Goal: Task Accomplishment & Management: Use online tool/utility

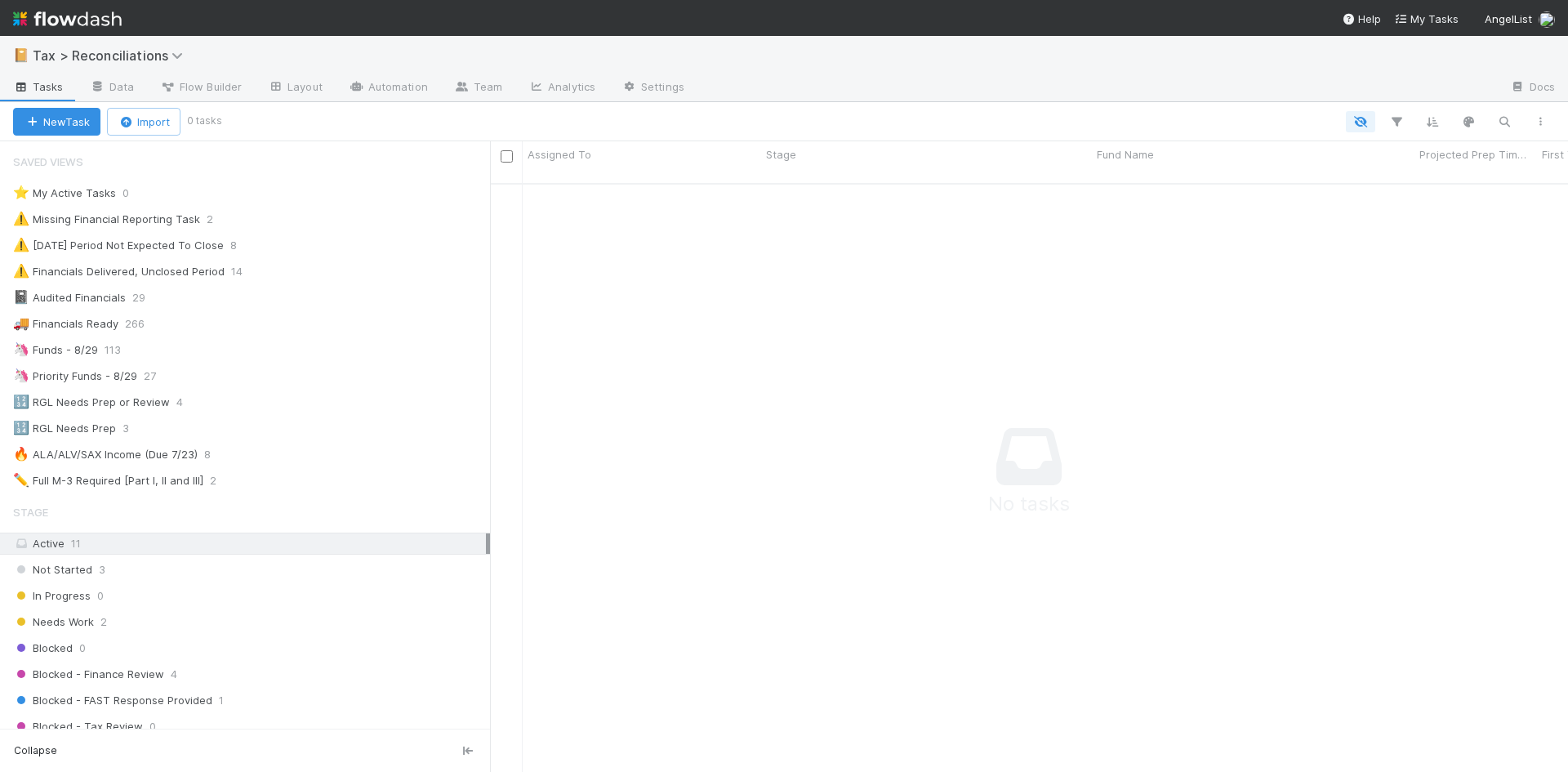
scroll to position [13, 13]
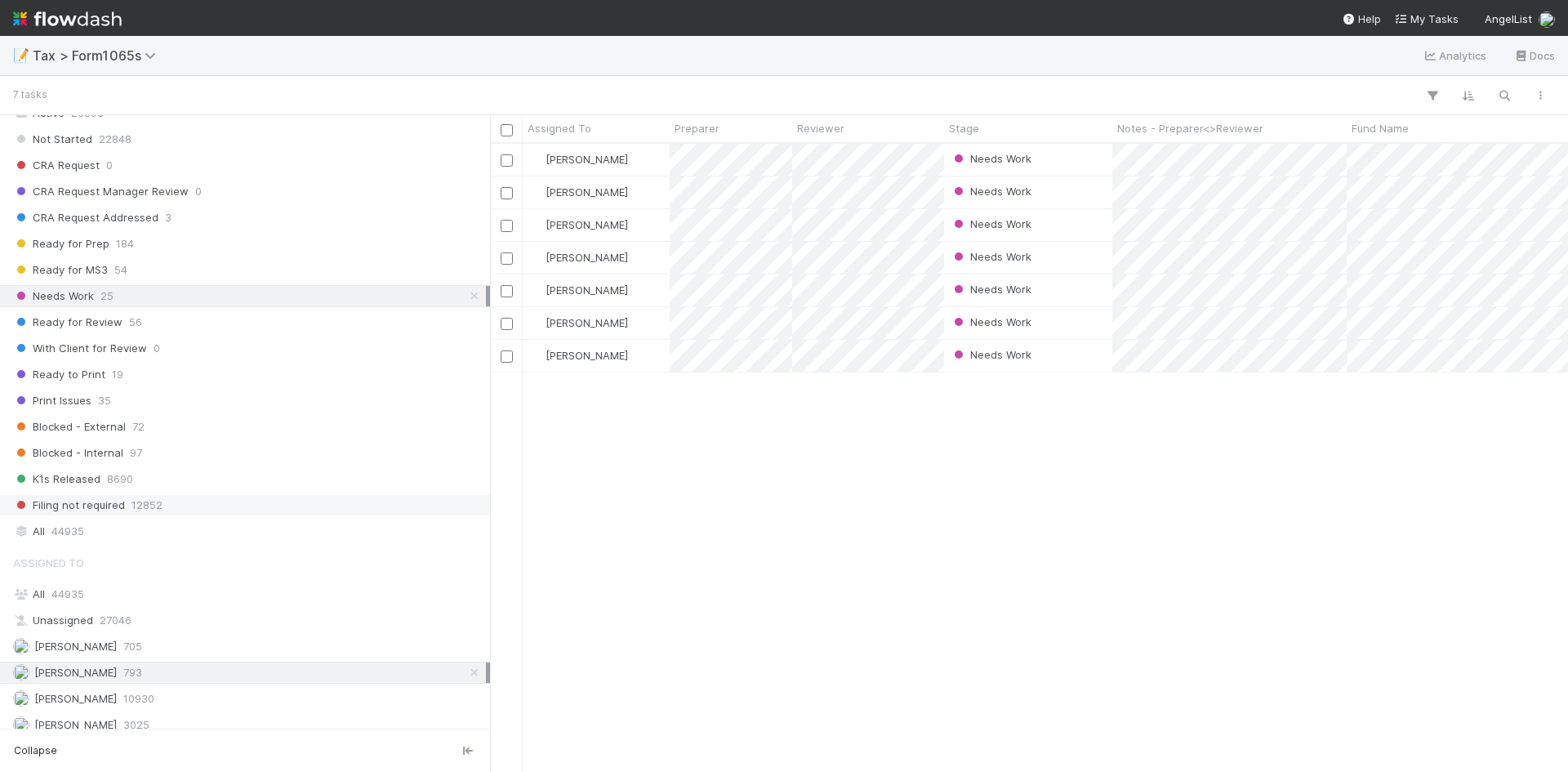
scroll to position [1170, 0]
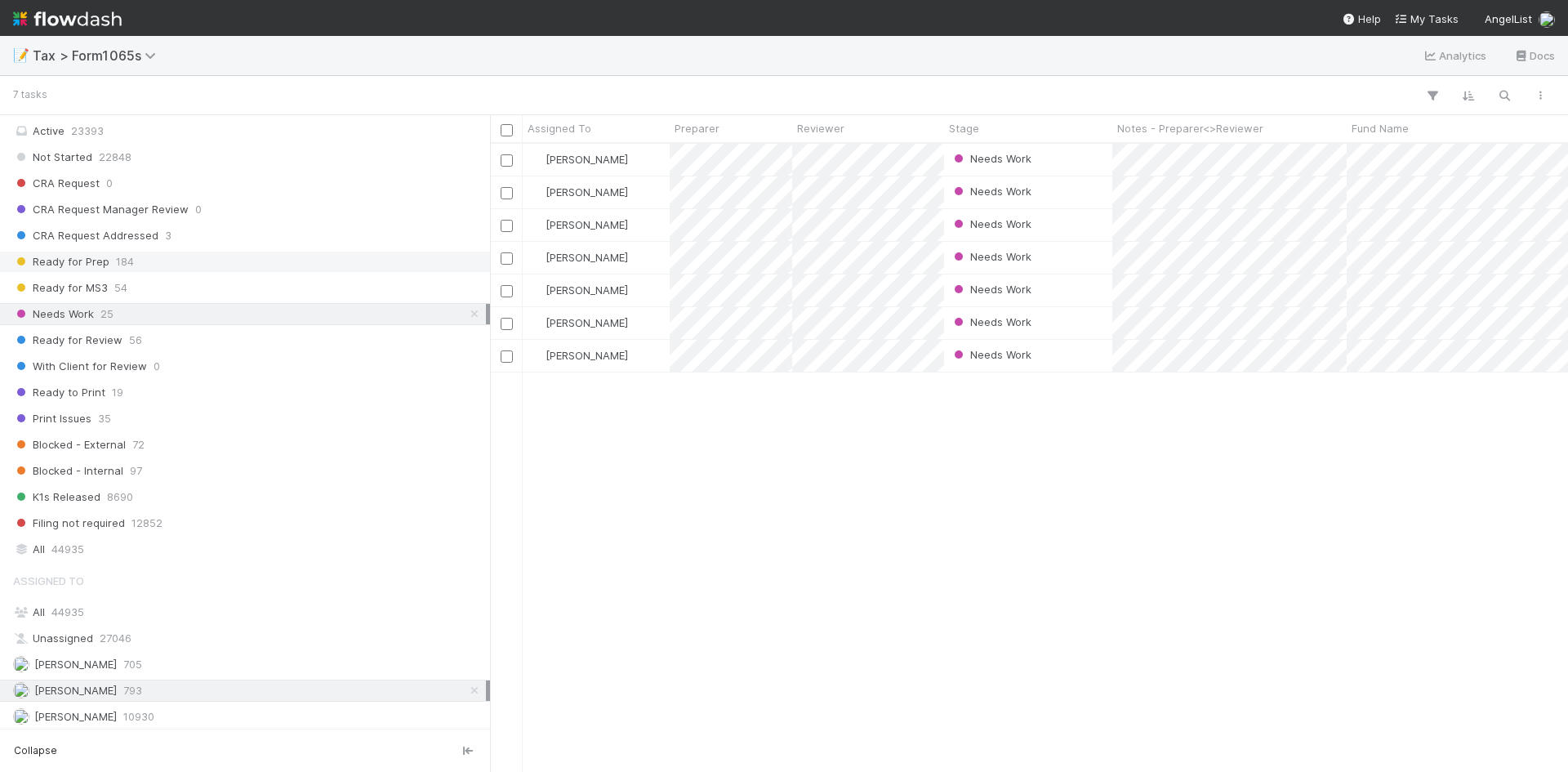
click at [119, 259] on span "184" at bounding box center [124, 261] width 18 height 20
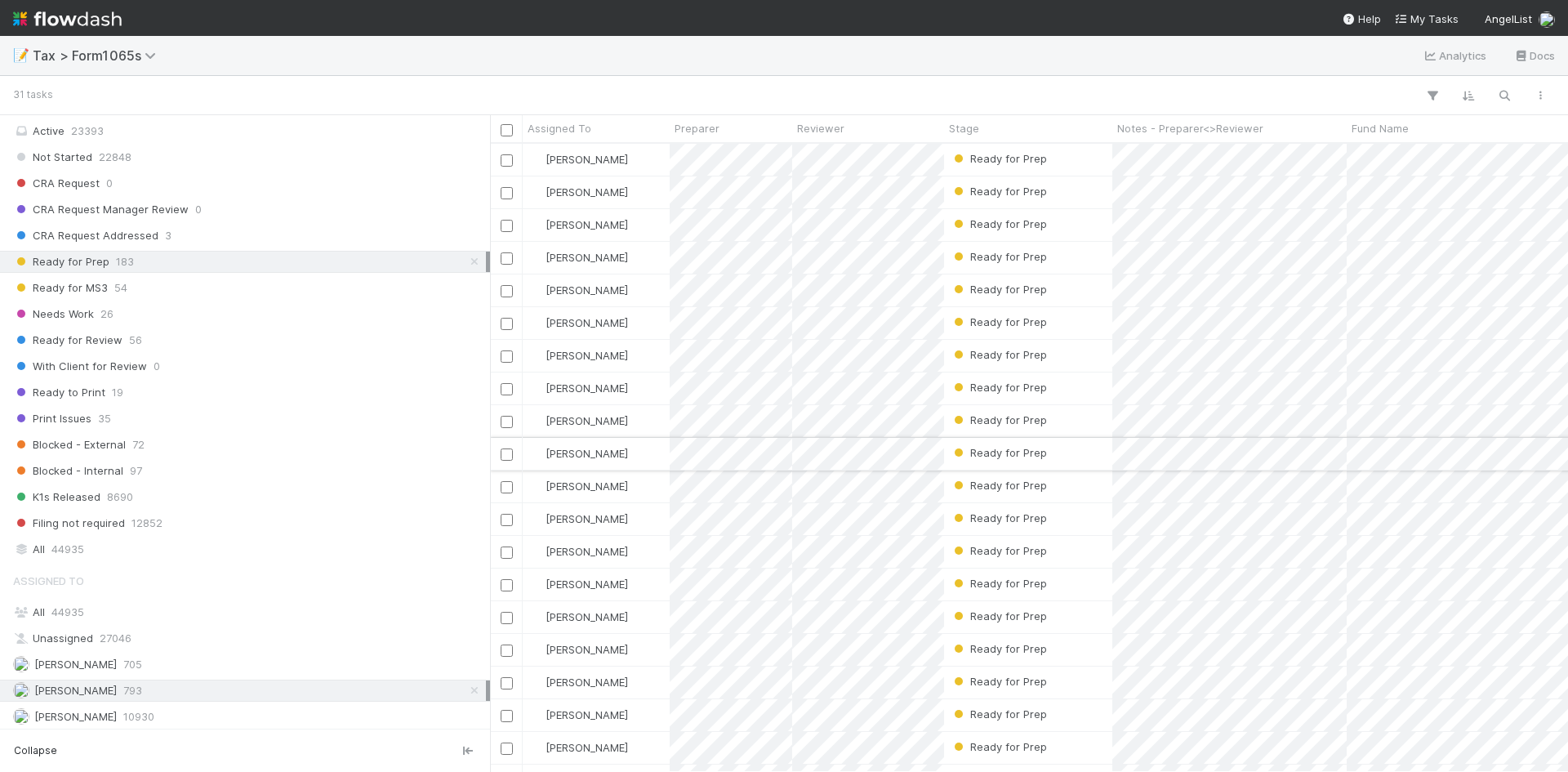
click at [1056, 452] on div "Ready for Prep" at bounding box center [1027, 454] width 168 height 32
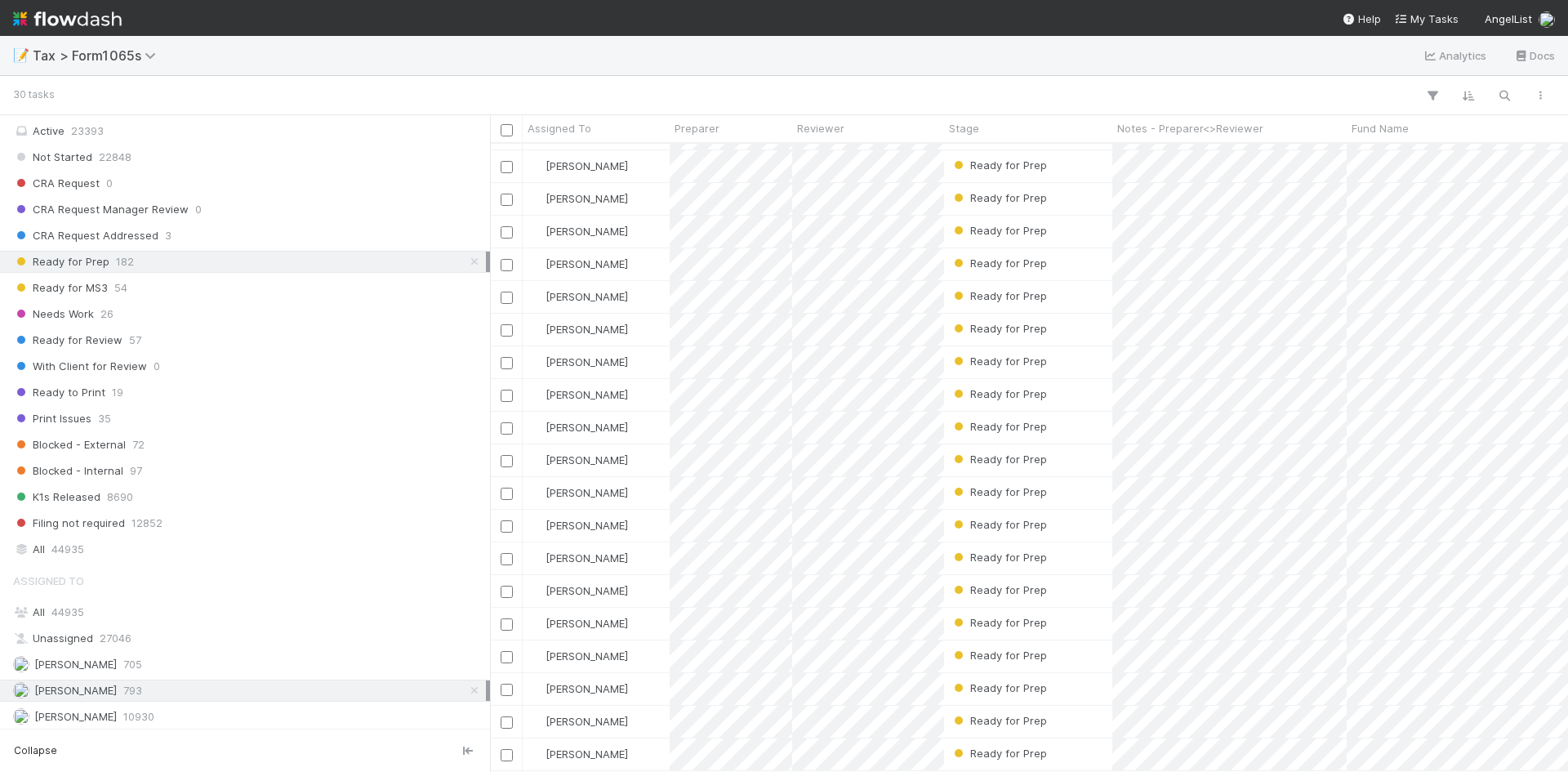
scroll to position [365, 0]
click at [1064, 576] on div "Ready for Prep" at bounding box center [1027, 591] width 168 height 32
click at [1063, 647] on div "Ready for Prep" at bounding box center [1027, 657] width 168 height 32
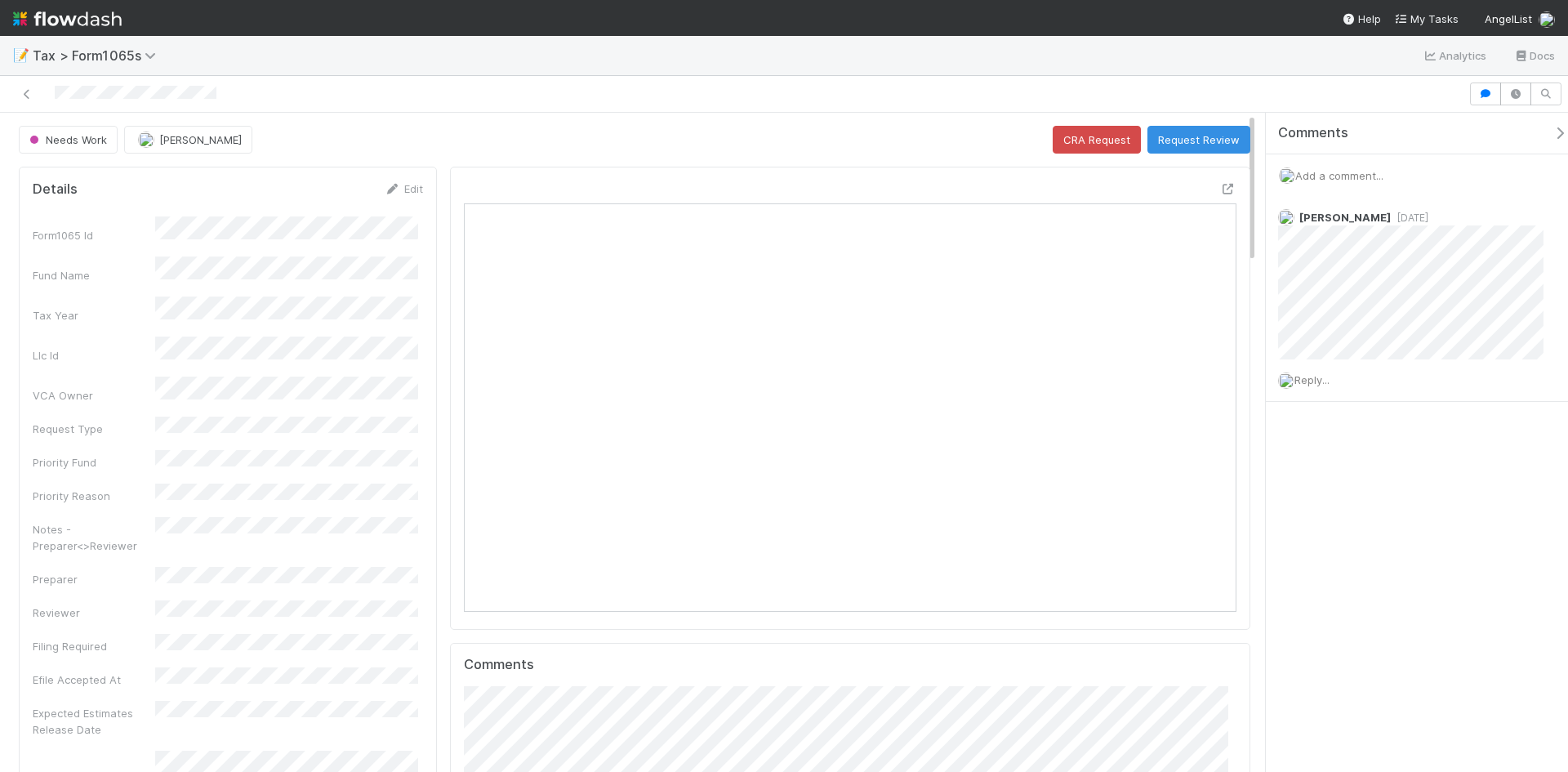
scroll to position [319, 374]
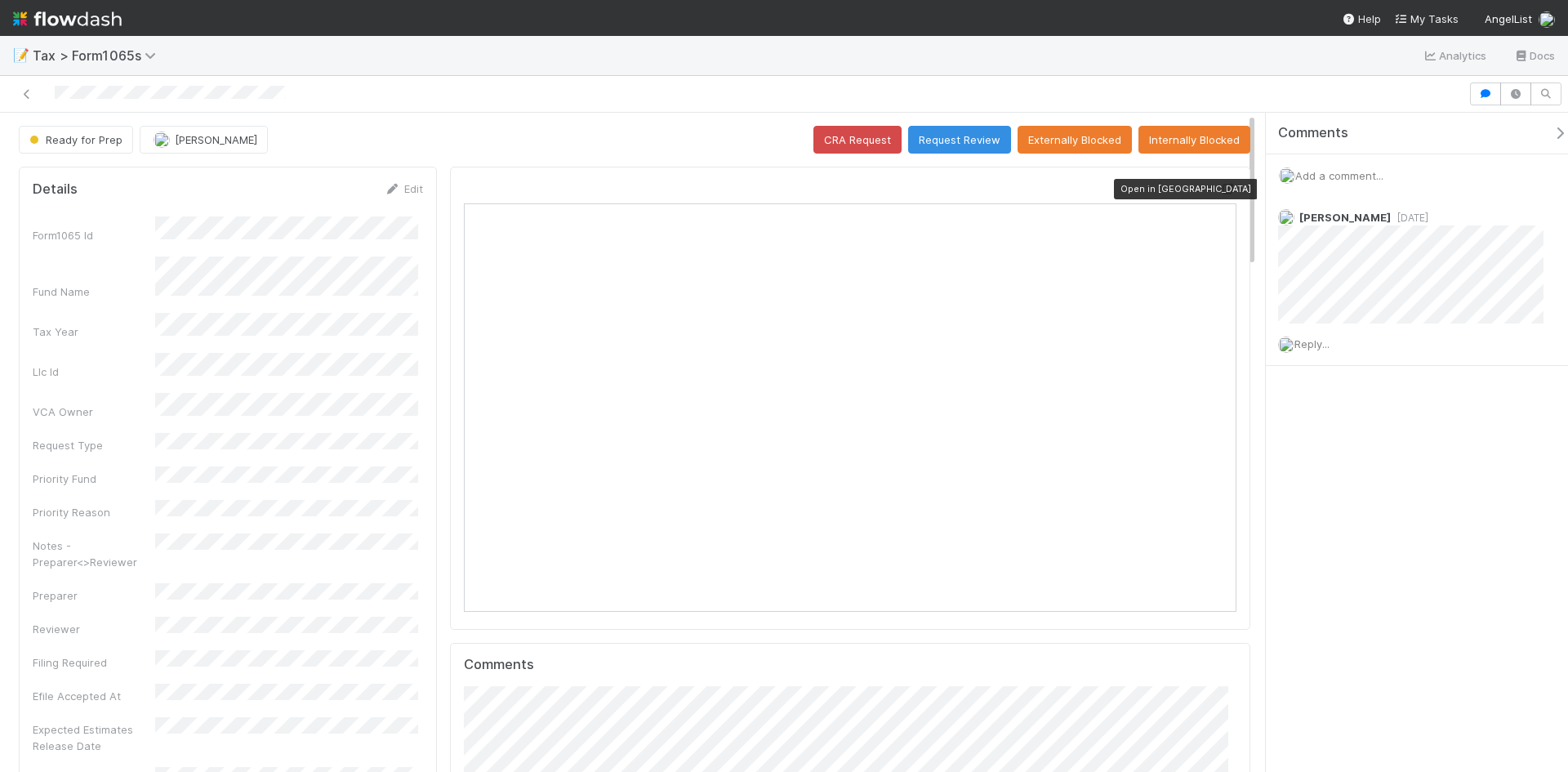
scroll to position [319, 374]
click at [1220, 188] on icon at bounding box center [1228, 188] width 16 height 10
click at [952, 142] on button "Request Review" at bounding box center [959, 139] width 103 height 28
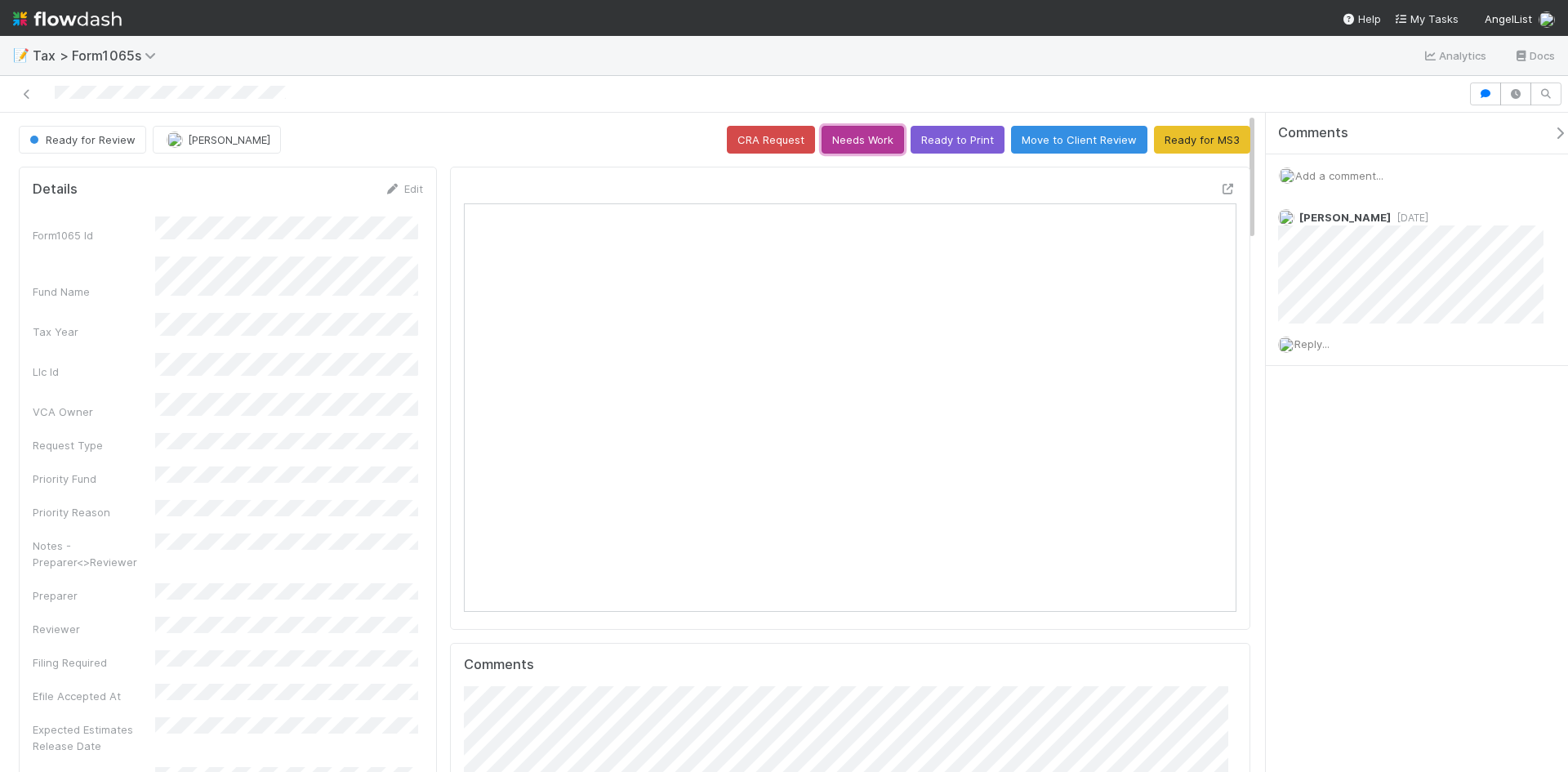
click at [864, 148] on button "Needs Work" at bounding box center [862, 139] width 83 height 28
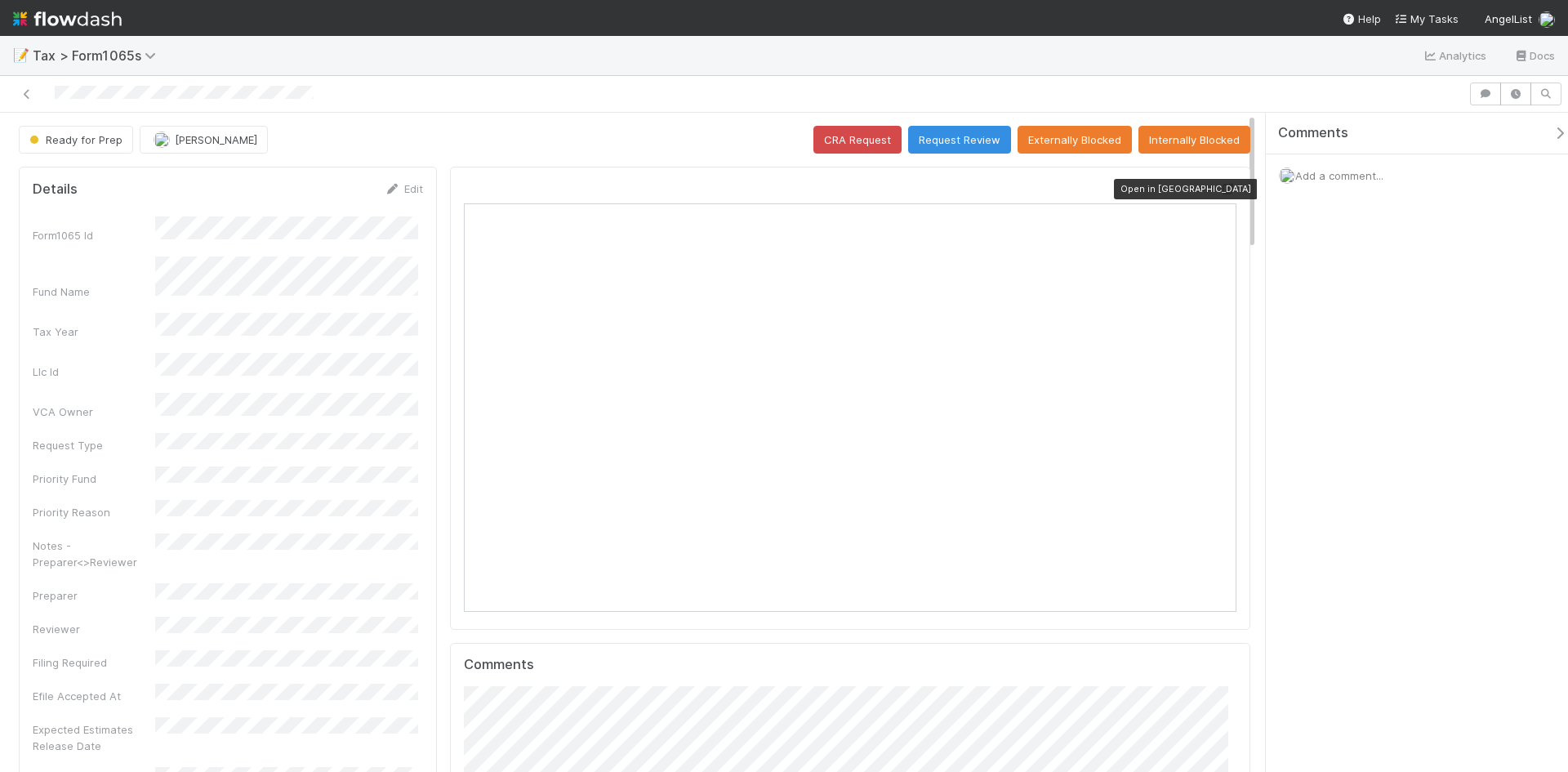
click at [1220, 183] on div at bounding box center [1228, 188] width 16 height 16
click at [934, 140] on button "Request Review" at bounding box center [959, 139] width 103 height 28
click at [1220, 184] on icon at bounding box center [1228, 188] width 16 height 10
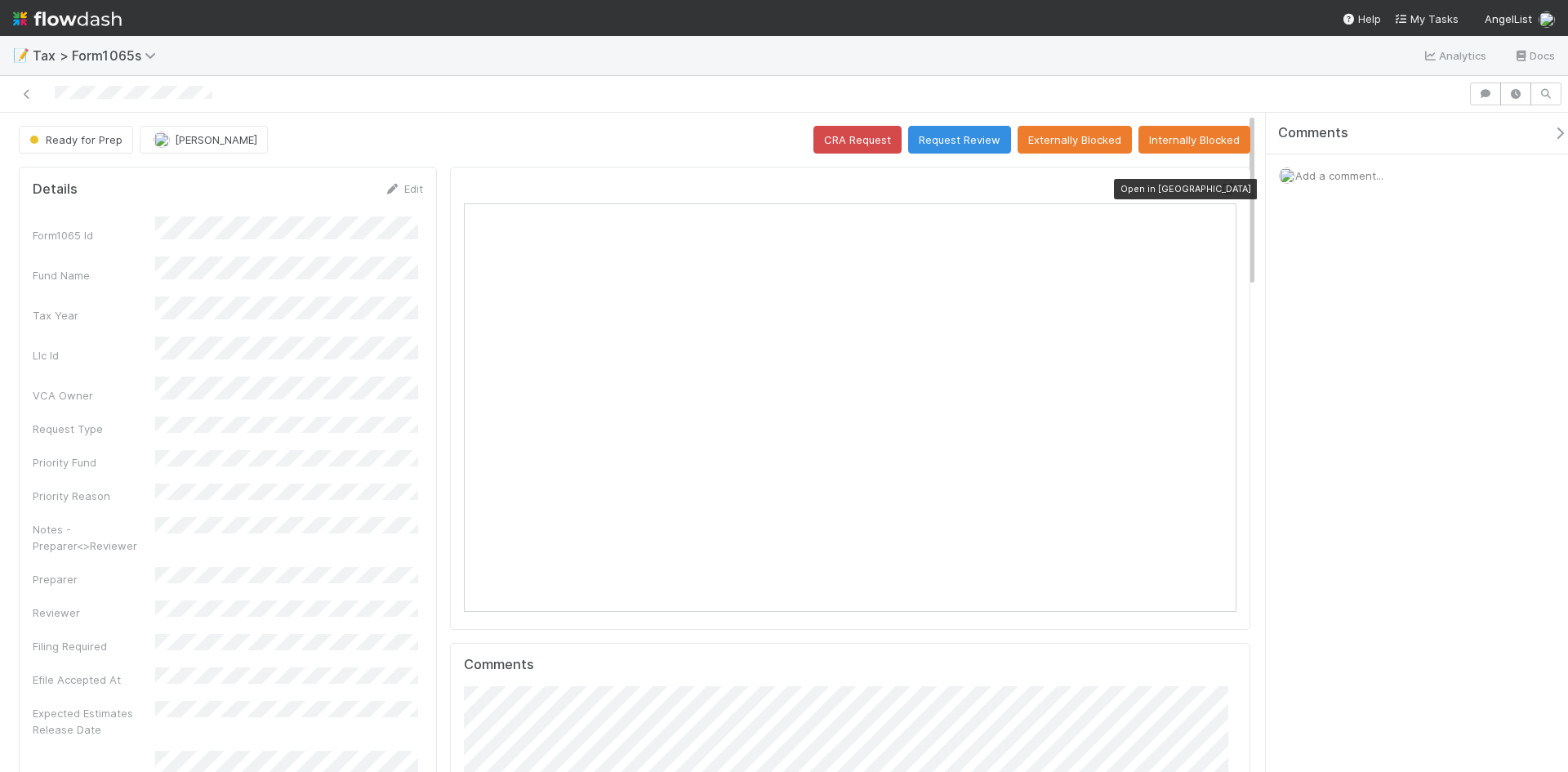
scroll to position [319, 752]
click at [1220, 186] on icon at bounding box center [1228, 188] width 16 height 10
